Goal: Task Accomplishment & Management: Manage account settings

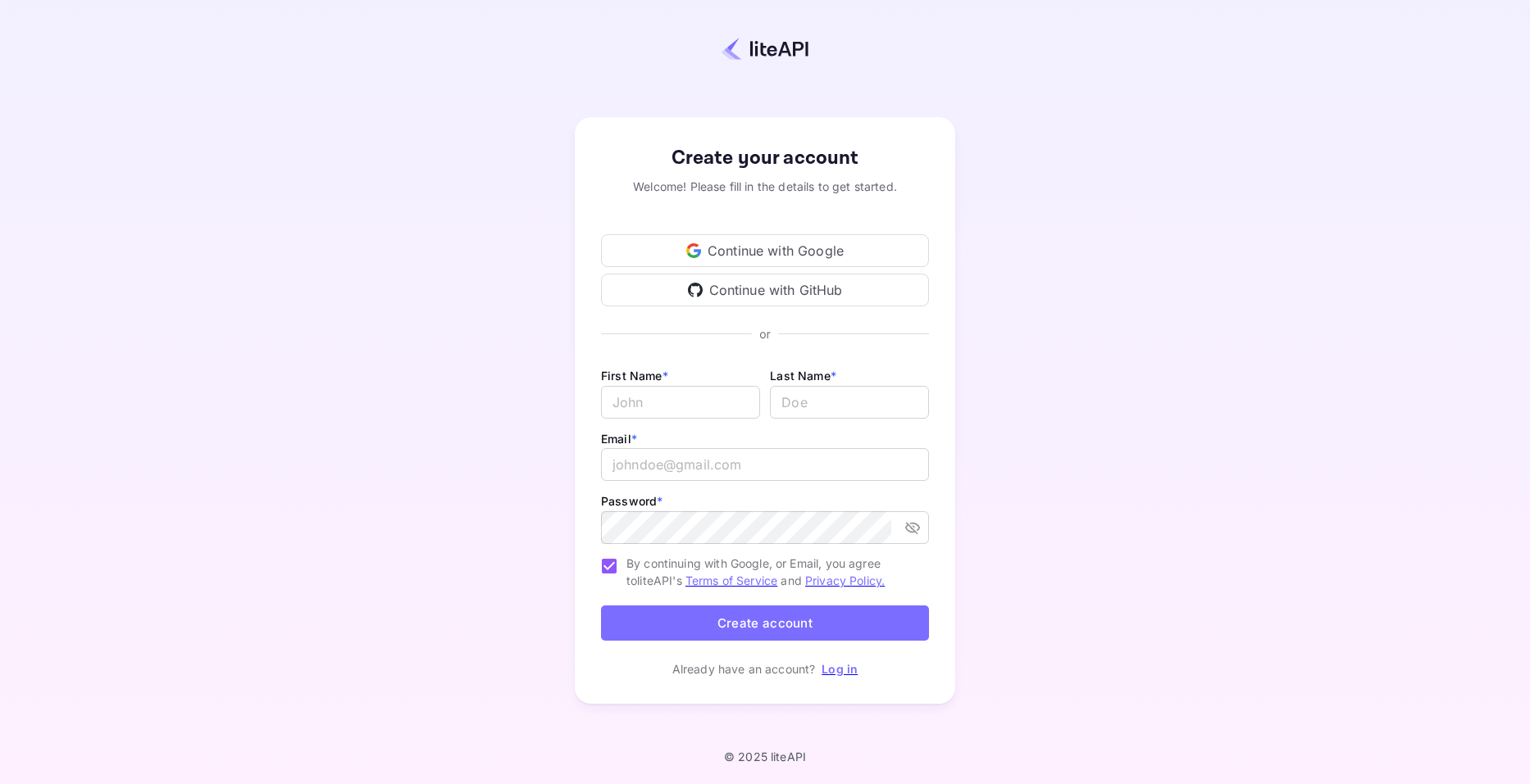
click at [787, 253] on div "Continue with Google" at bounding box center [765, 250] width 328 height 33
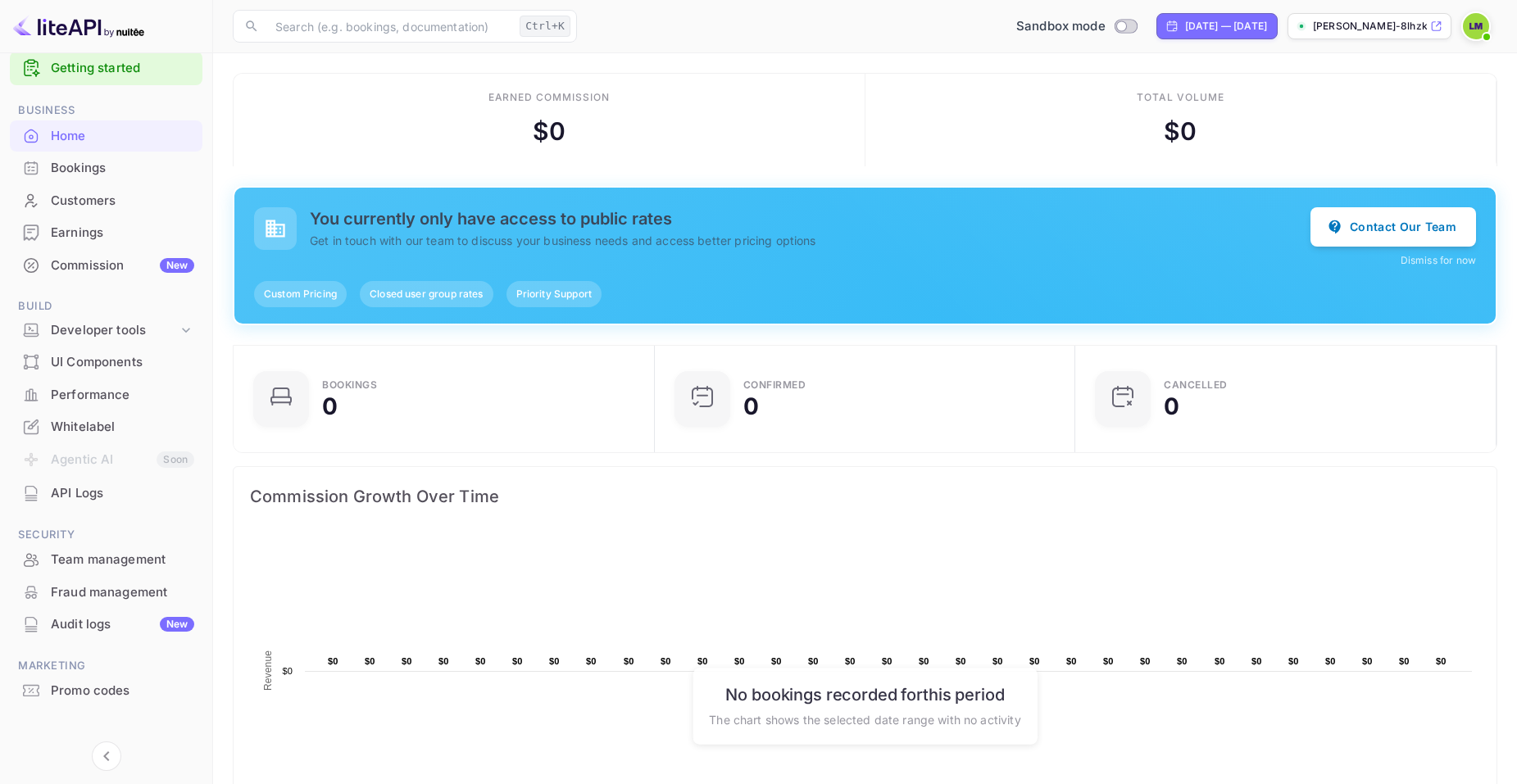
scroll to position [39, 0]
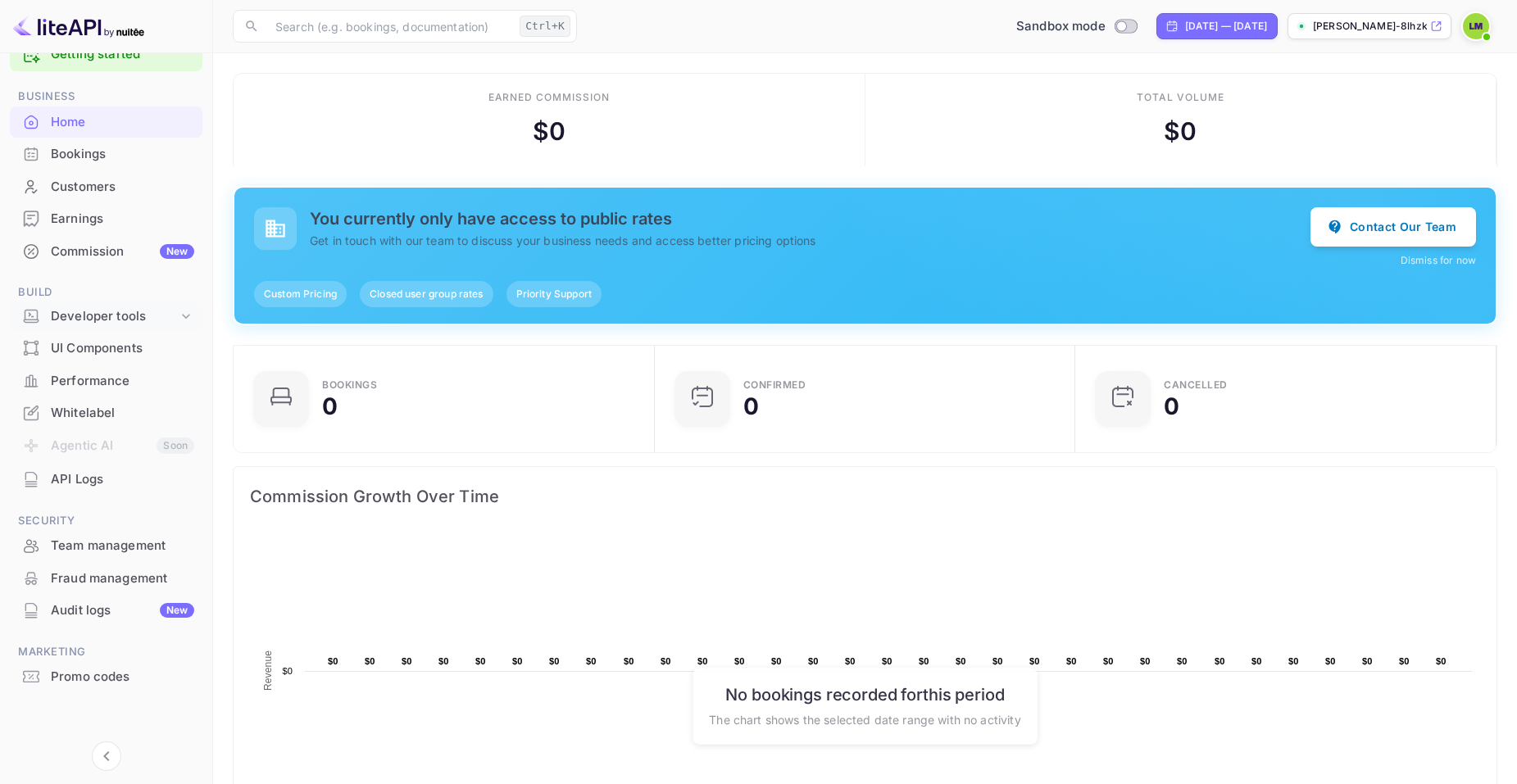
click at [180, 311] on icon at bounding box center [186, 315] width 16 height 16
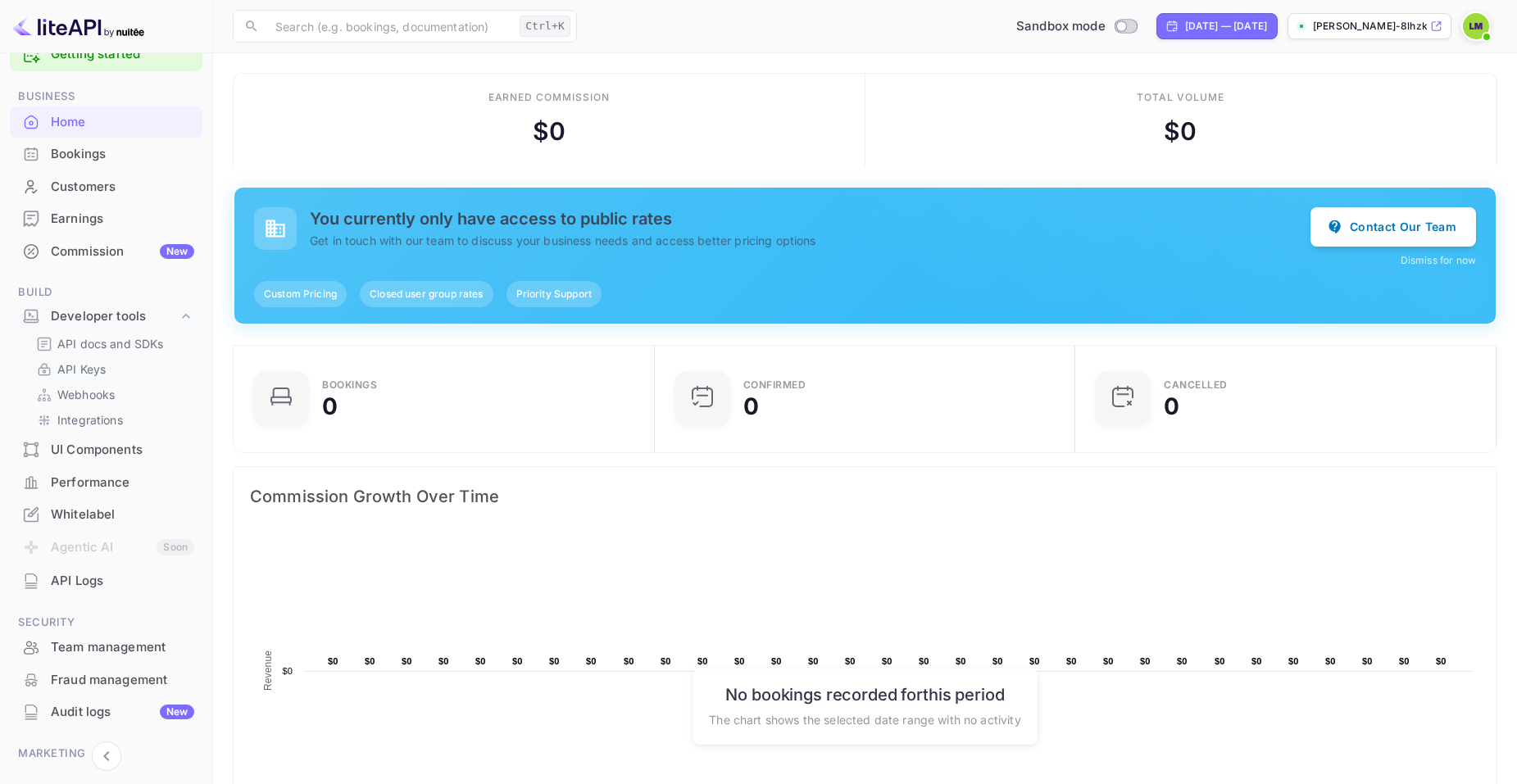
click at [88, 370] on p "API Keys" at bounding box center [81, 369] width 48 height 17
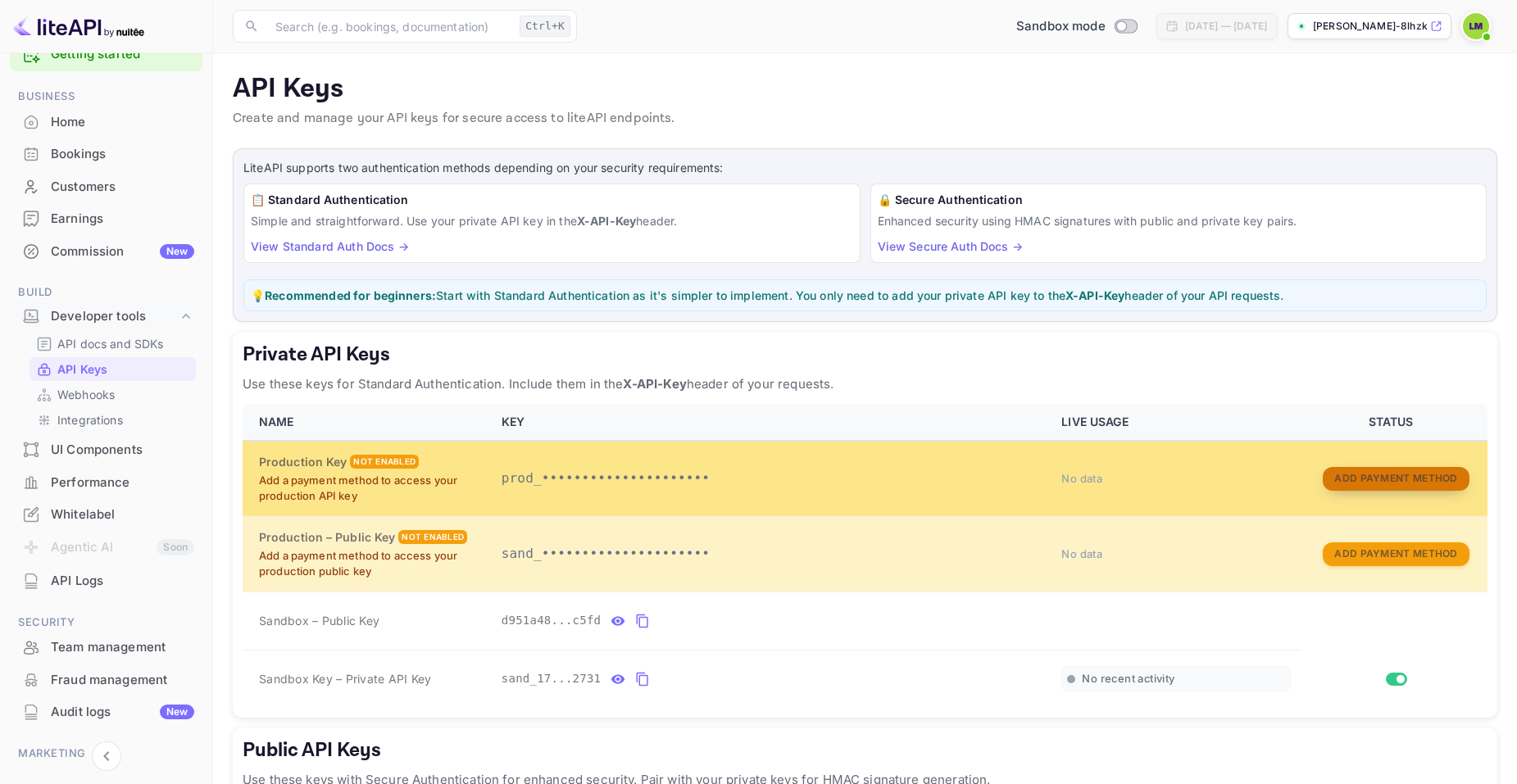
click at [1362, 477] on button "Add Payment Method" at bounding box center [1396, 478] width 146 height 24
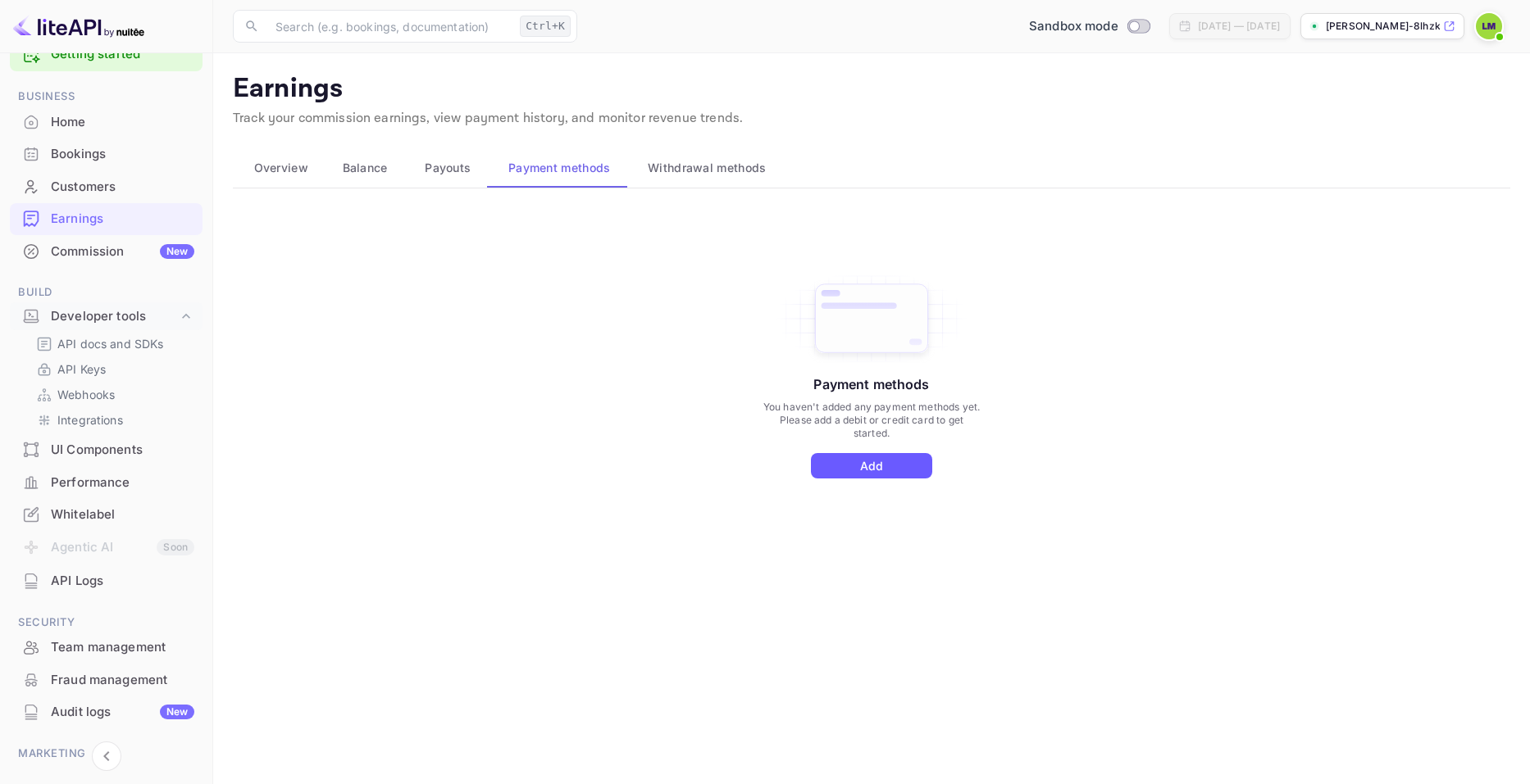
click at [875, 466] on button "Add" at bounding box center [872, 466] width 121 height 26
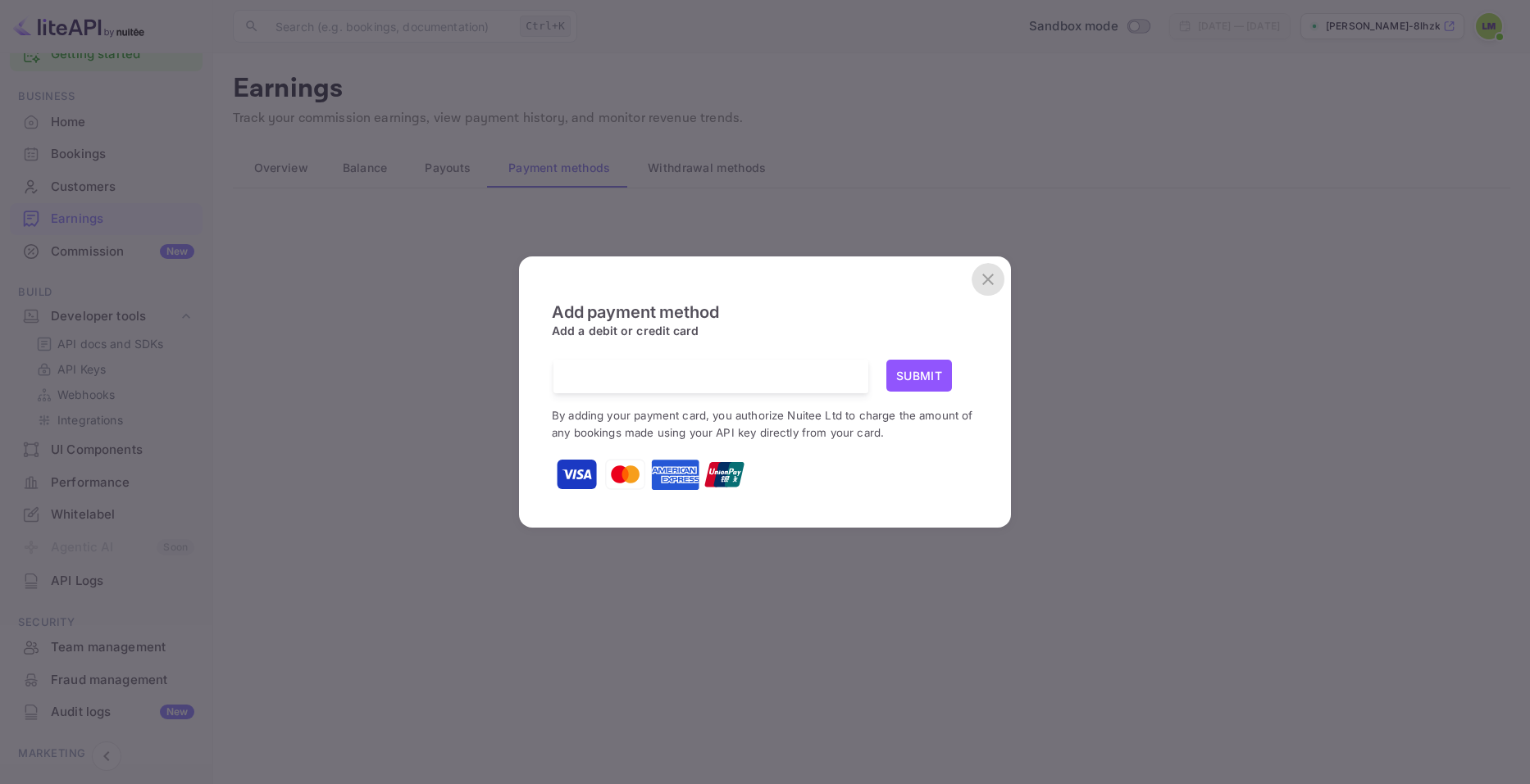
click at [977, 283] on button "close" at bounding box center [987, 279] width 33 height 33
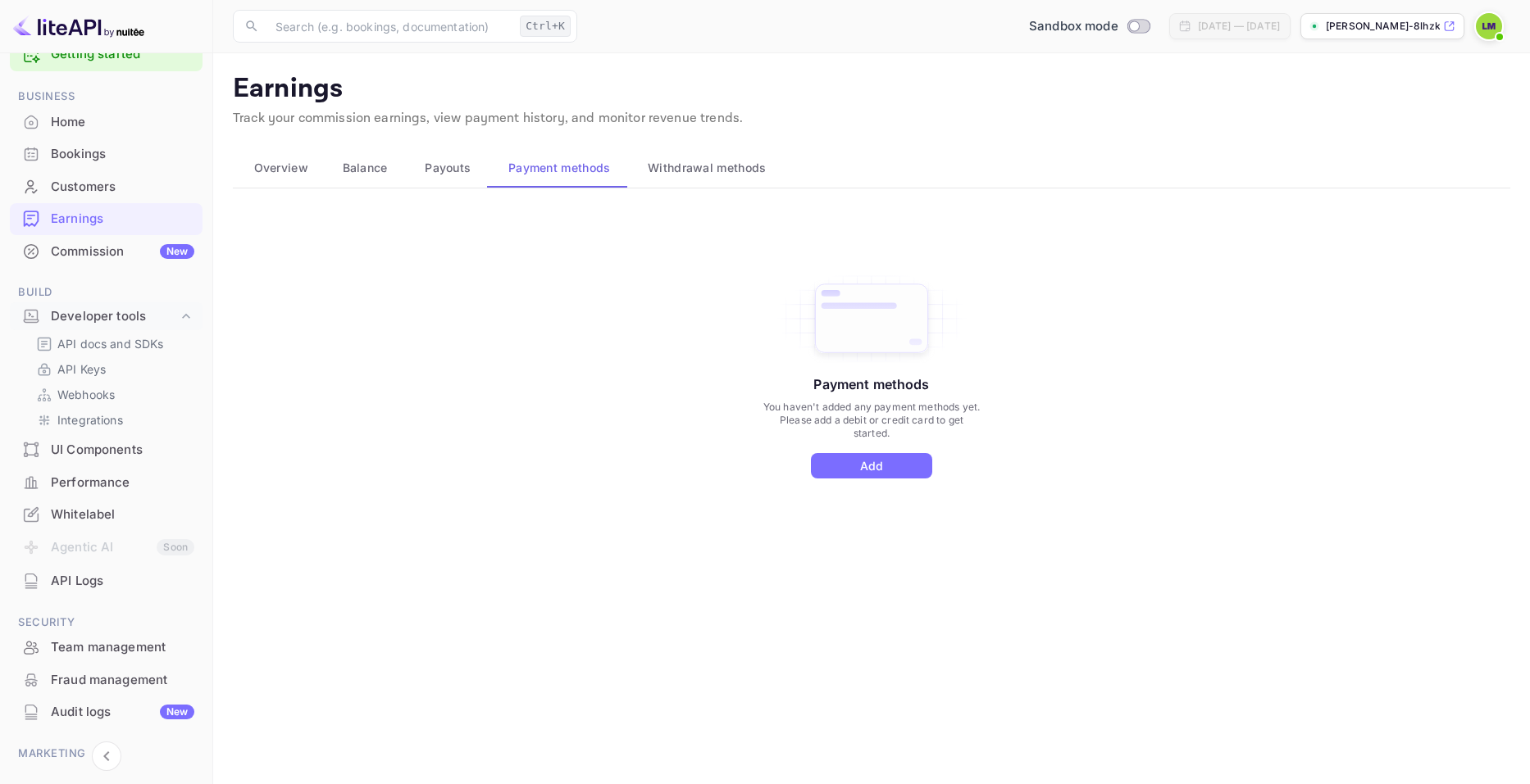
click at [612, 299] on div "Payment methods You haven't added any payment methods yet. Please add a debit o…" at bounding box center [872, 392] width 1277 height 368
click at [88, 128] on div "Home" at bounding box center [122, 122] width 143 height 19
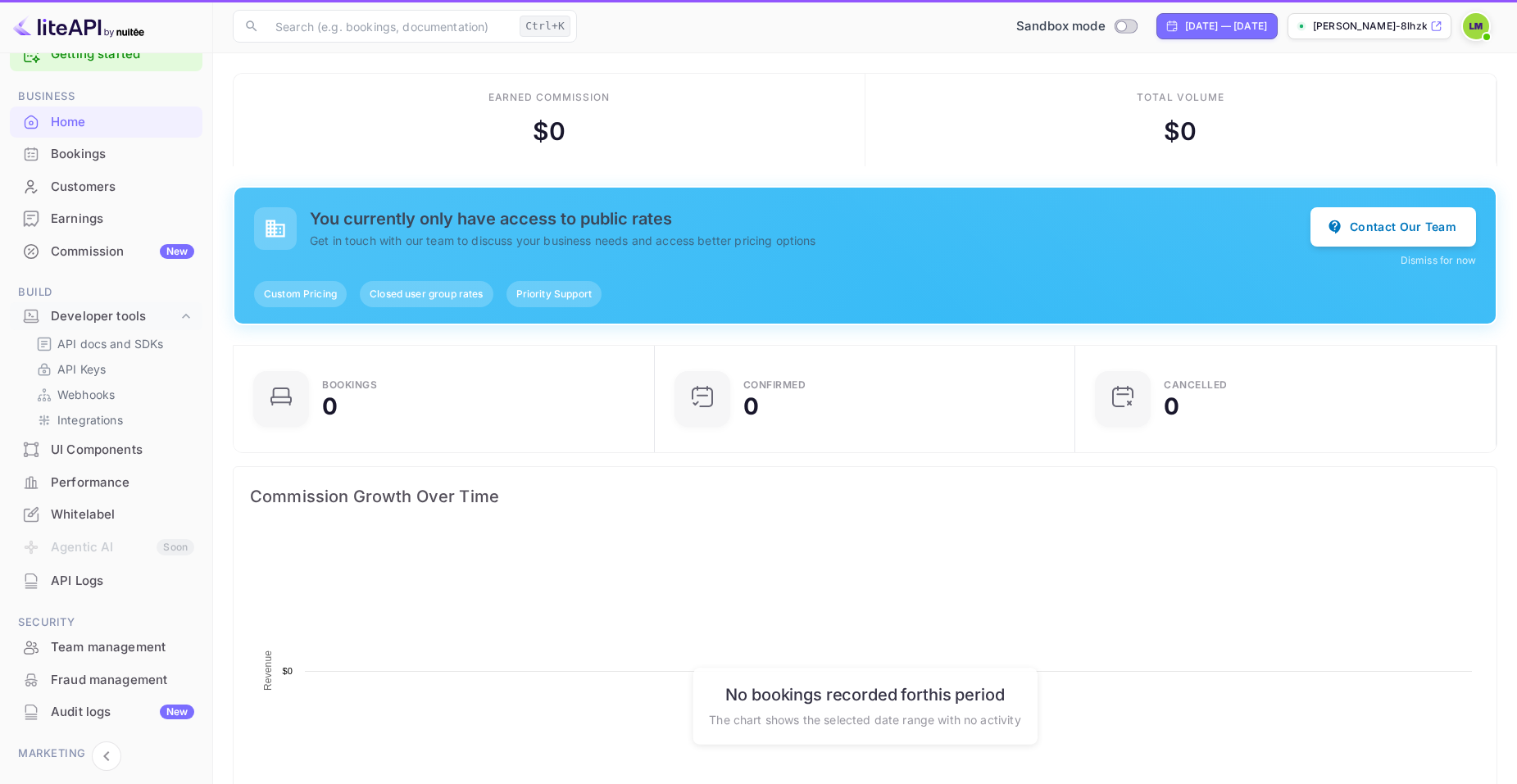
scroll to position [254, 399]
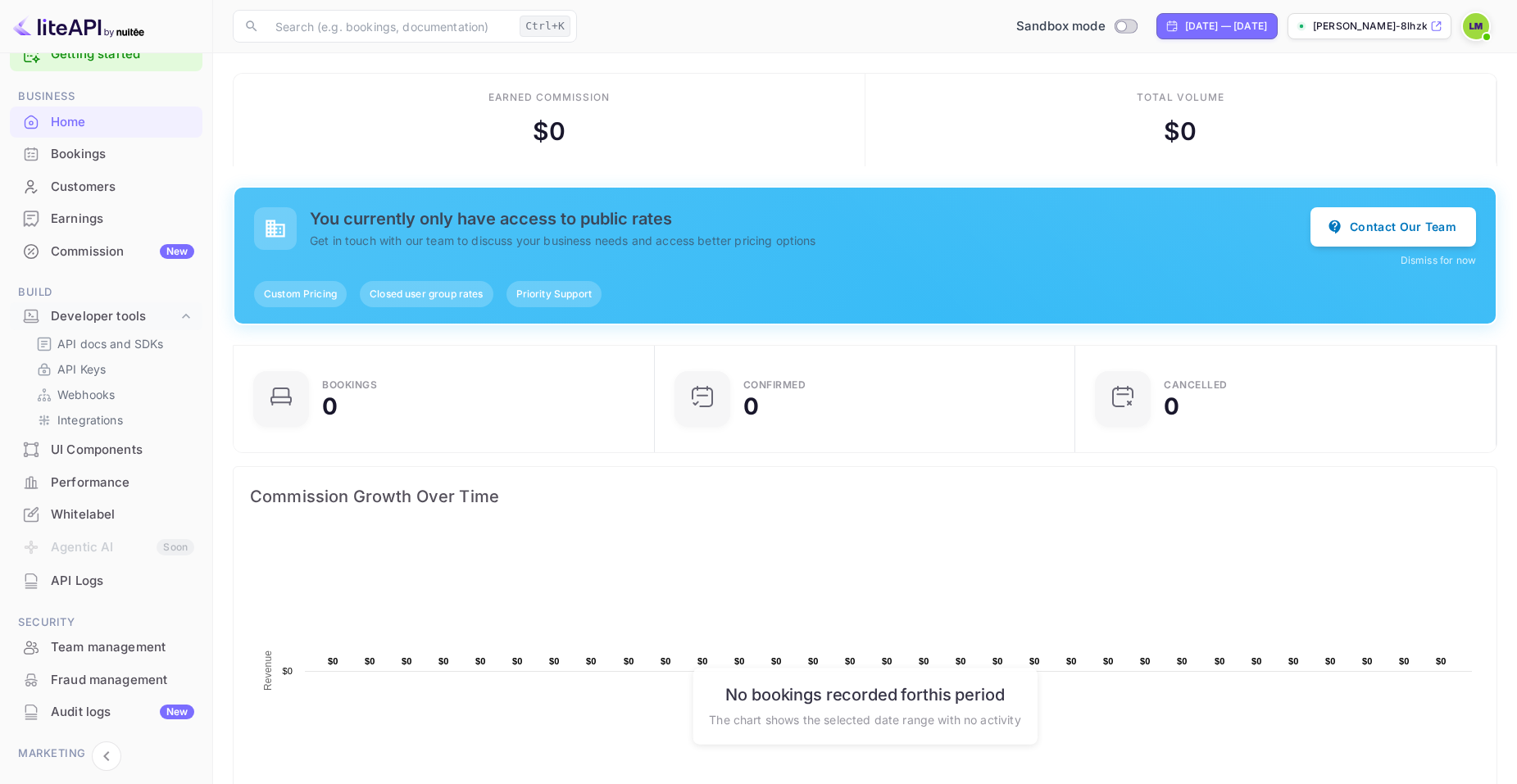
click at [138, 253] on div "Commission New" at bounding box center [122, 252] width 143 height 19
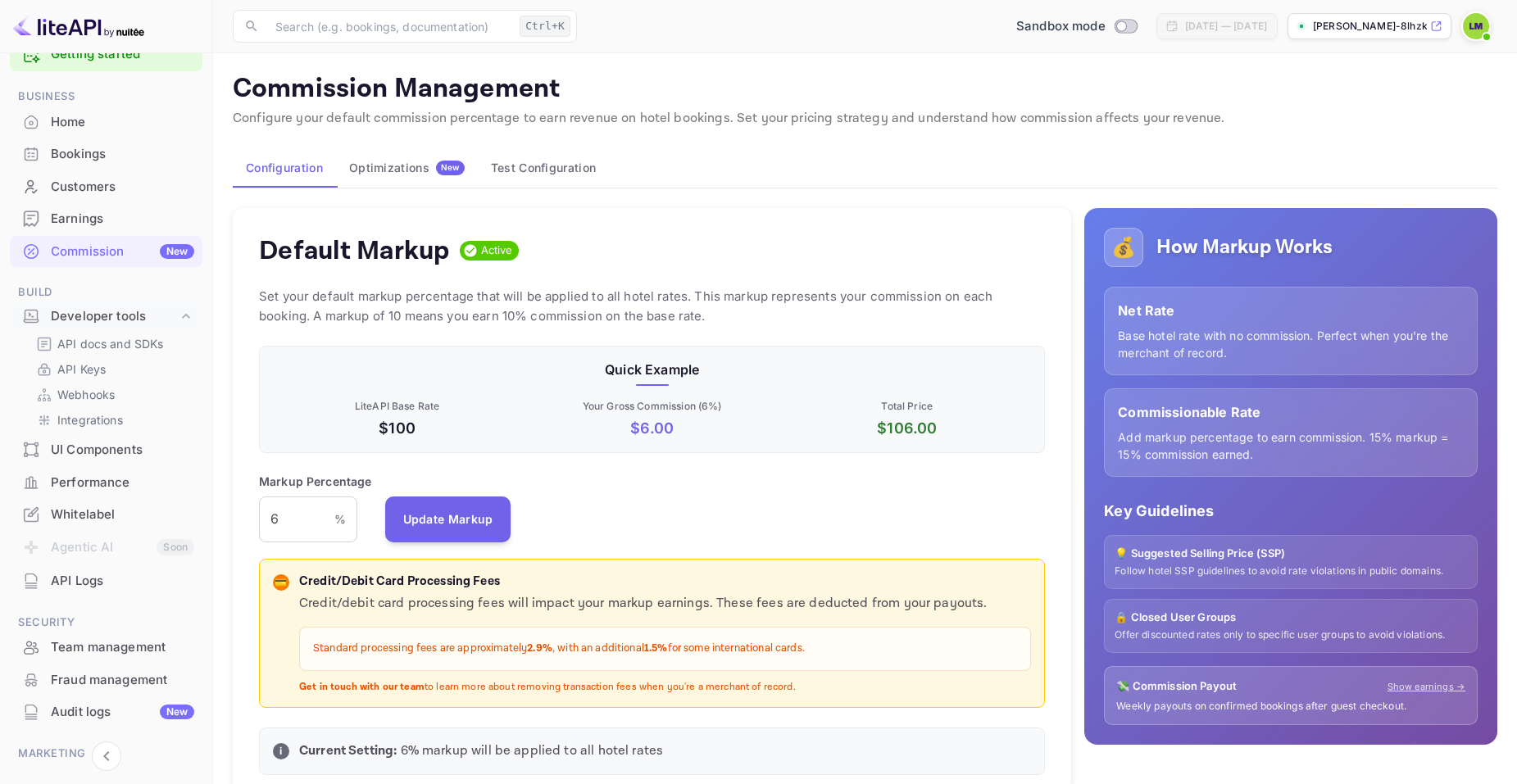
scroll to position [278, 775]
click at [95, 369] on p "API Keys" at bounding box center [81, 369] width 48 height 17
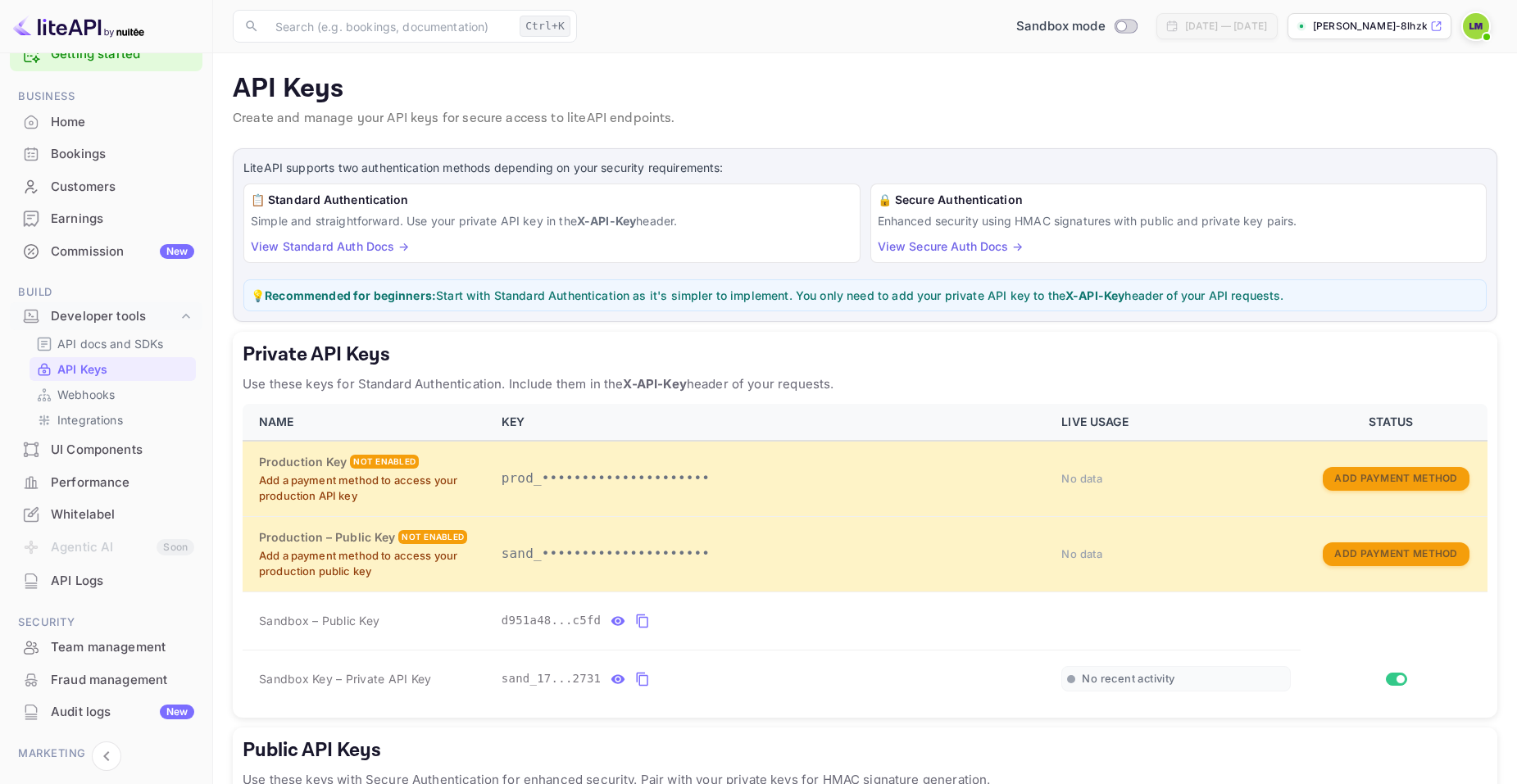
click at [93, 126] on div "Home" at bounding box center [122, 122] width 143 height 19
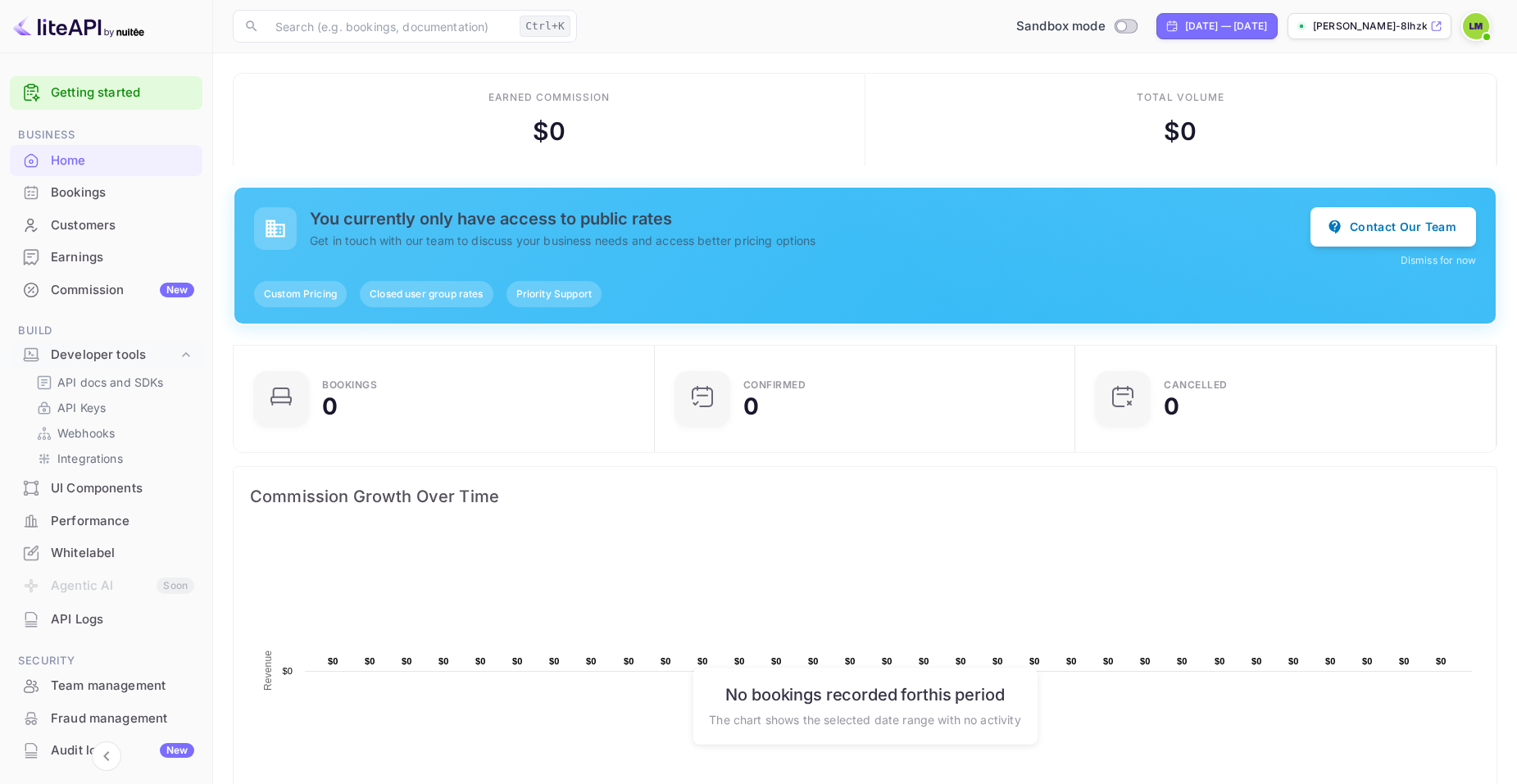
click at [109, 87] on link "Getting started" at bounding box center [122, 93] width 143 height 19
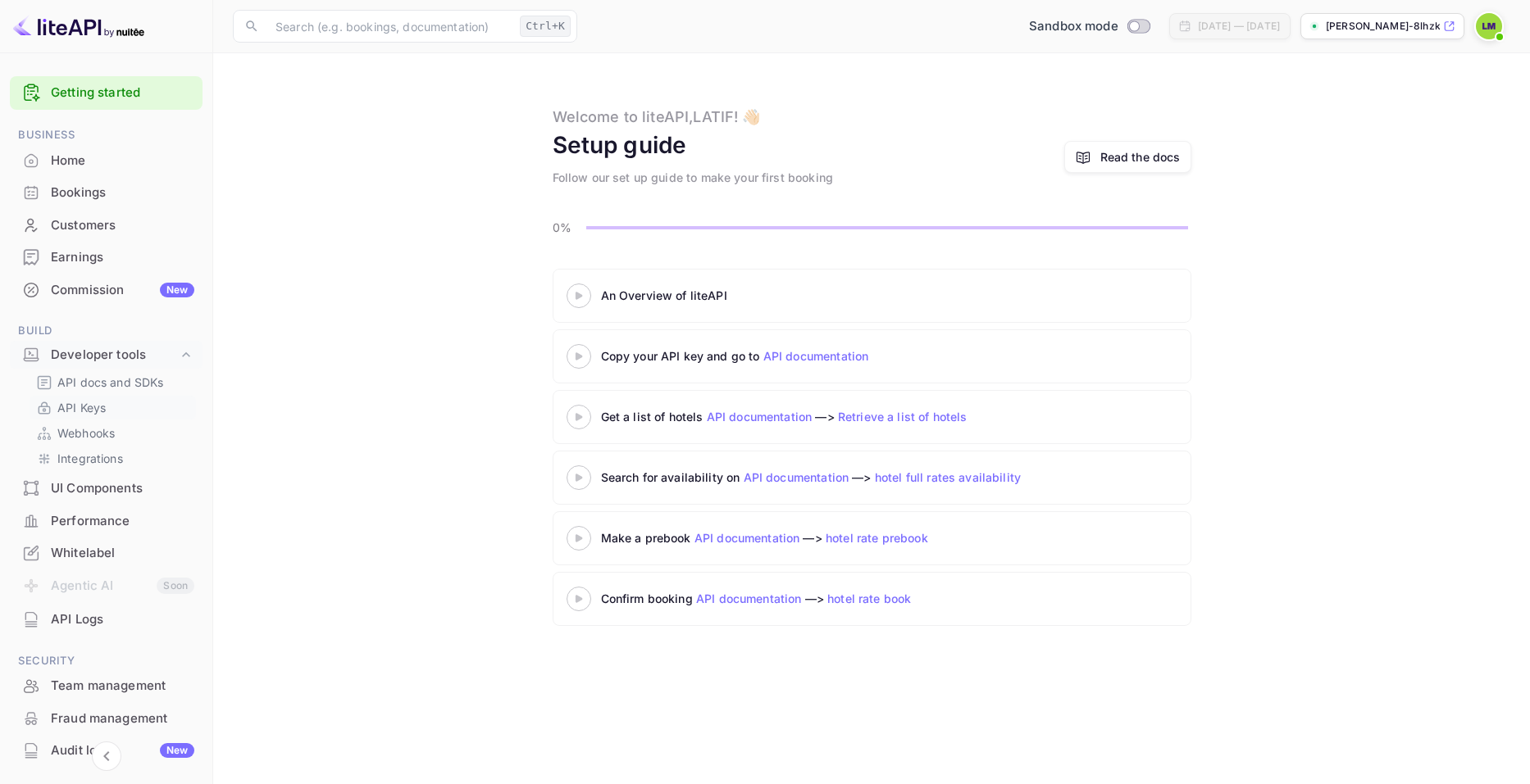
click at [108, 404] on link "API Keys" at bounding box center [113, 407] width 153 height 17
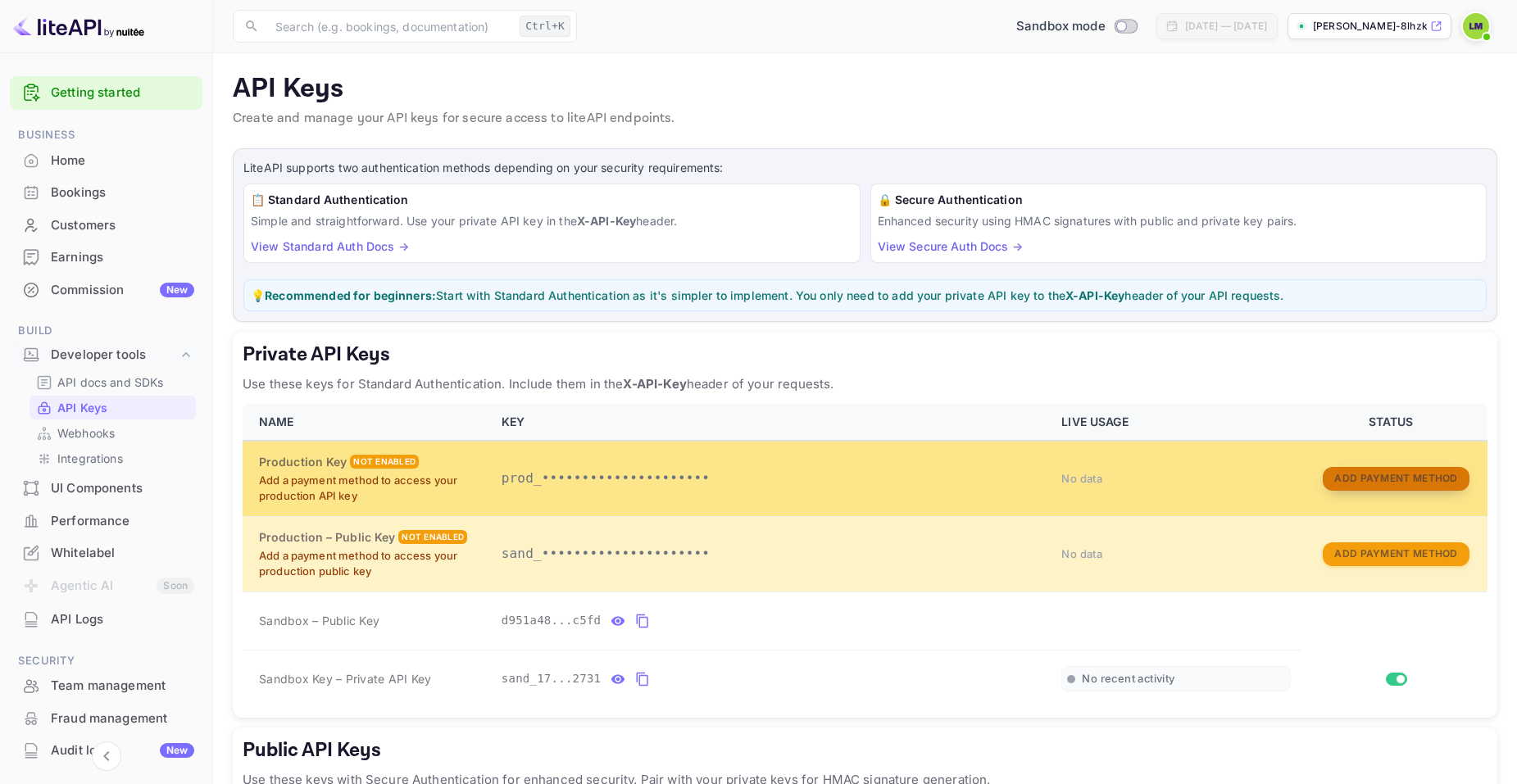
click at [1404, 478] on button "Add Payment Method" at bounding box center [1396, 478] width 146 height 24
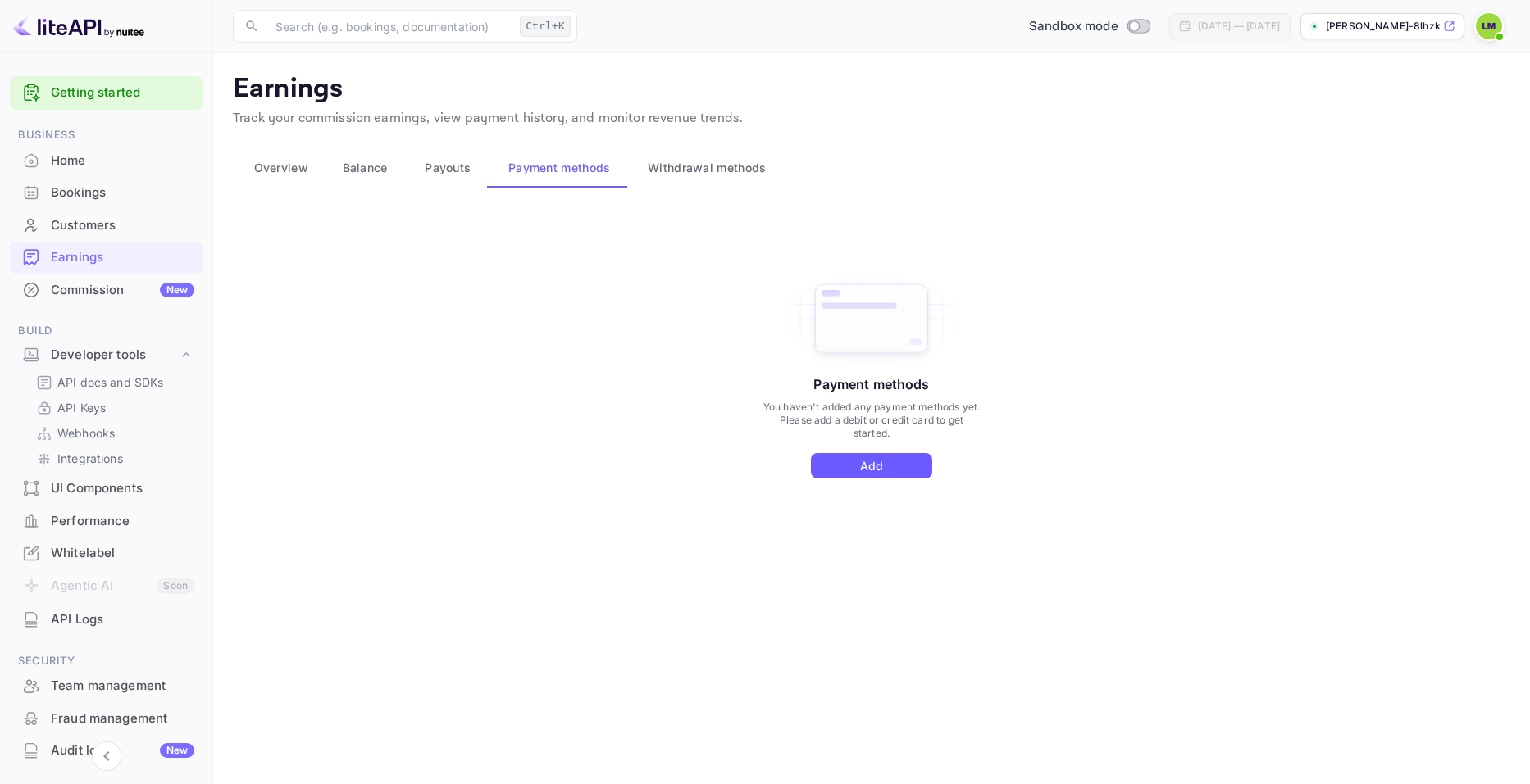
click at [829, 470] on button "Add" at bounding box center [872, 466] width 121 height 26
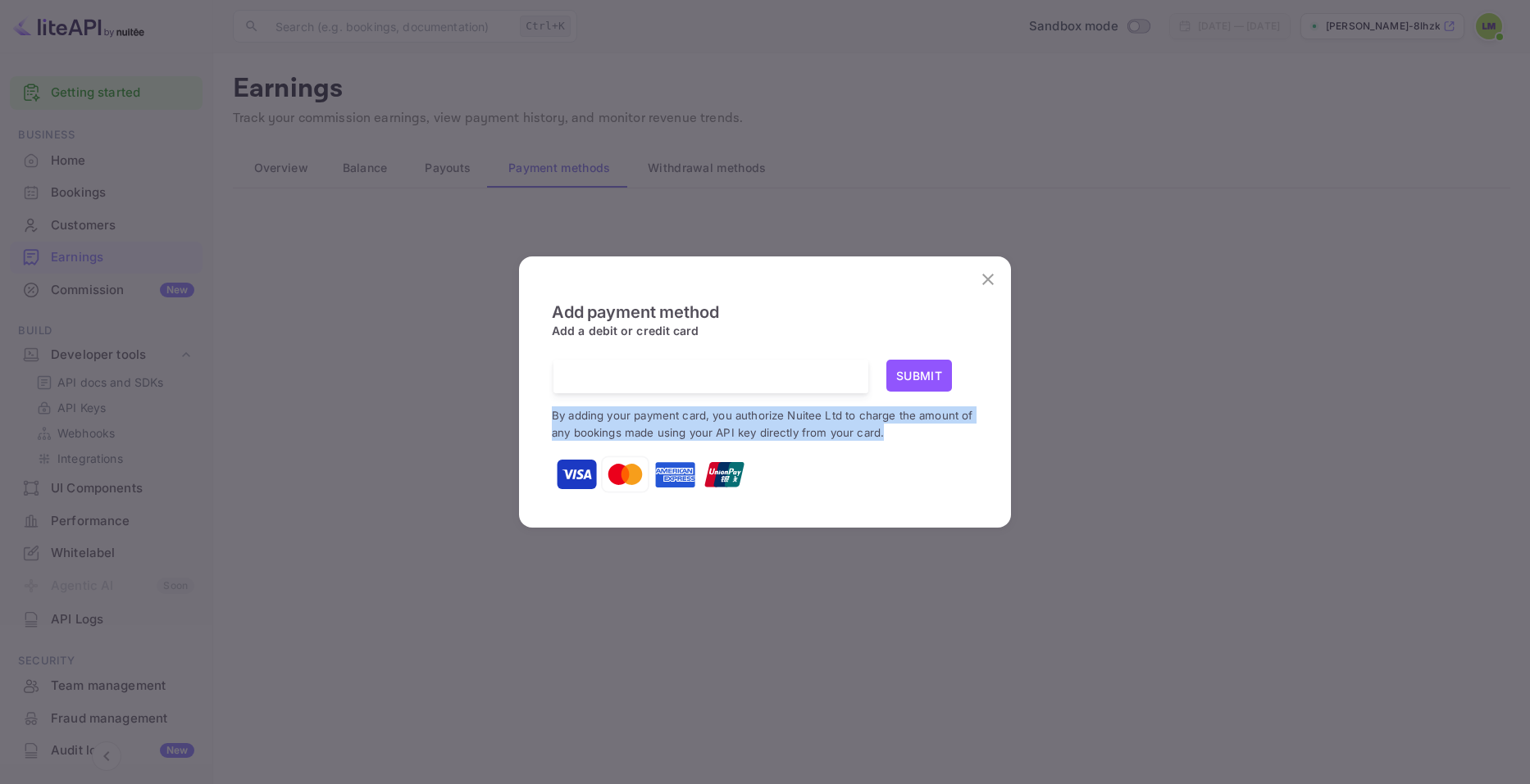
drag, startPoint x: 891, startPoint y: 433, endPoint x: 540, endPoint y: 415, distance: 351.5
click at [540, 415] on div "Add payment method Add a debit or credit card Submit By adding your payment car…" at bounding box center [765, 390] width 459 height 241
copy small "By adding your payment card, you authorize Nuitee Ltd to charge the amount of a…"
click at [987, 271] on icon "close" at bounding box center [987, 279] width 20 height 20
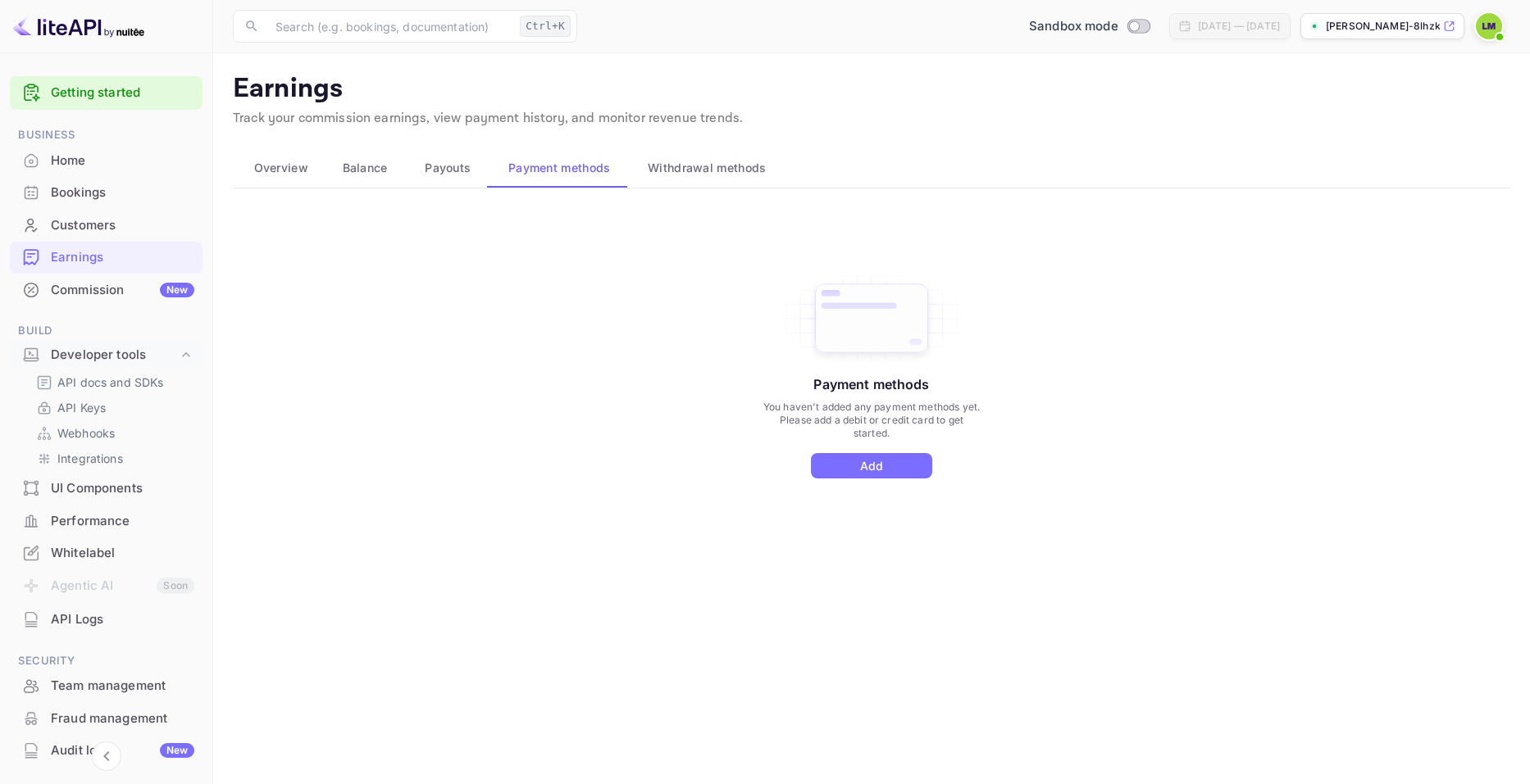
click at [69, 165] on div "Home" at bounding box center [122, 161] width 143 height 19
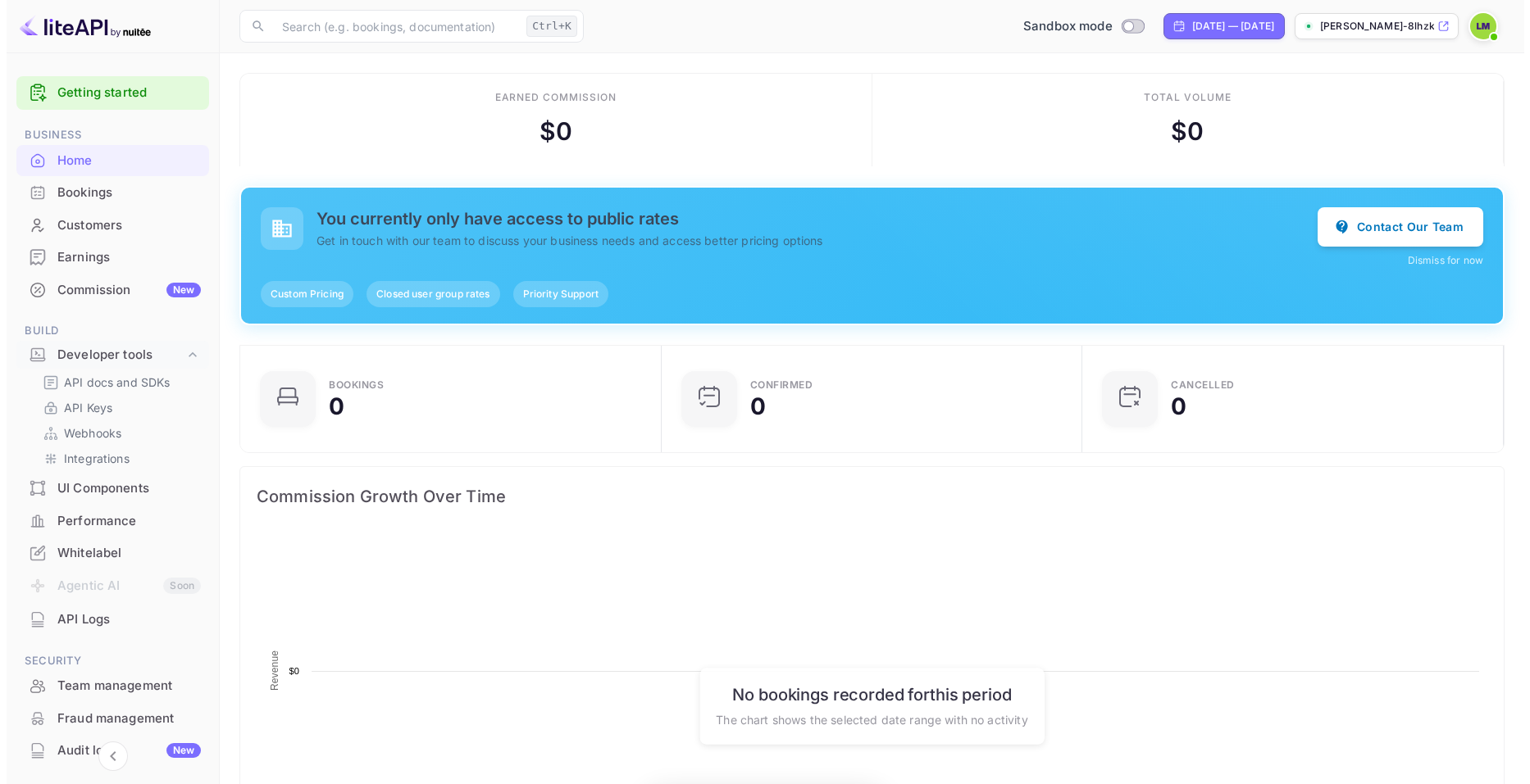
scroll to position [254, 399]
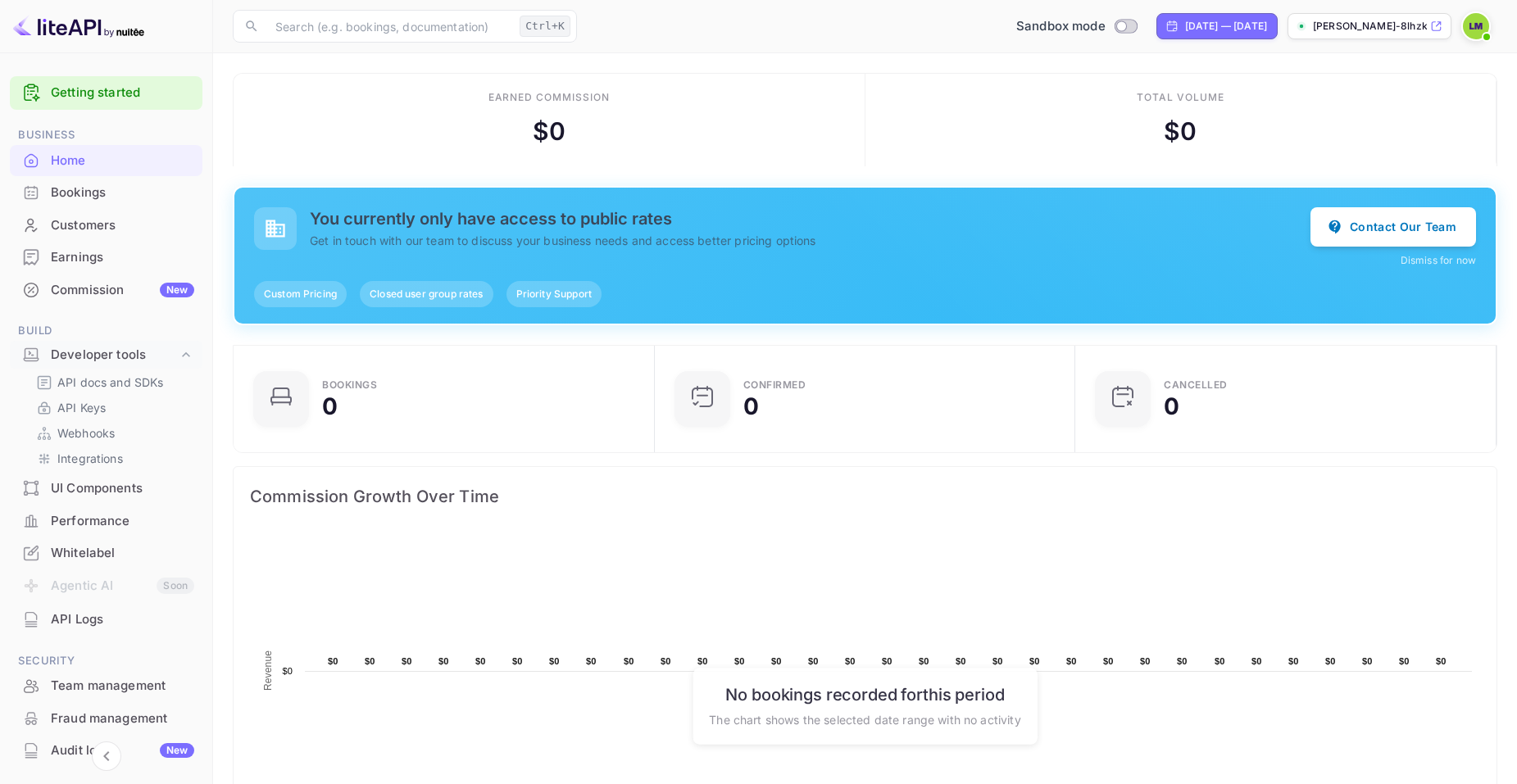
click at [80, 30] on img at bounding box center [79, 27] width 131 height 27
click at [105, 261] on div "Earnings" at bounding box center [122, 258] width 143 height 19
